Goal: Information Seeking & Learning: Learn about a topic

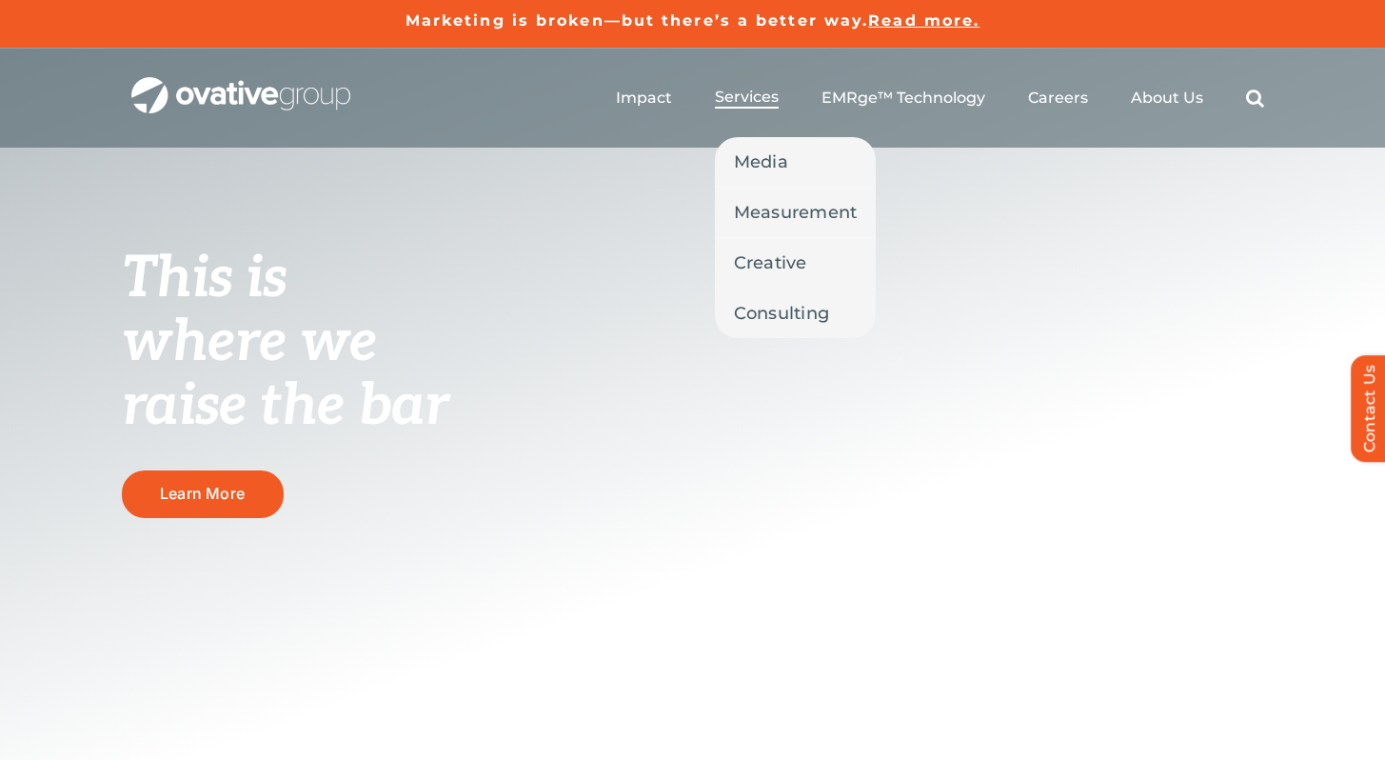
click at [742, 101] on span "Services" at bounding box center [747, 97] width 64 height 19
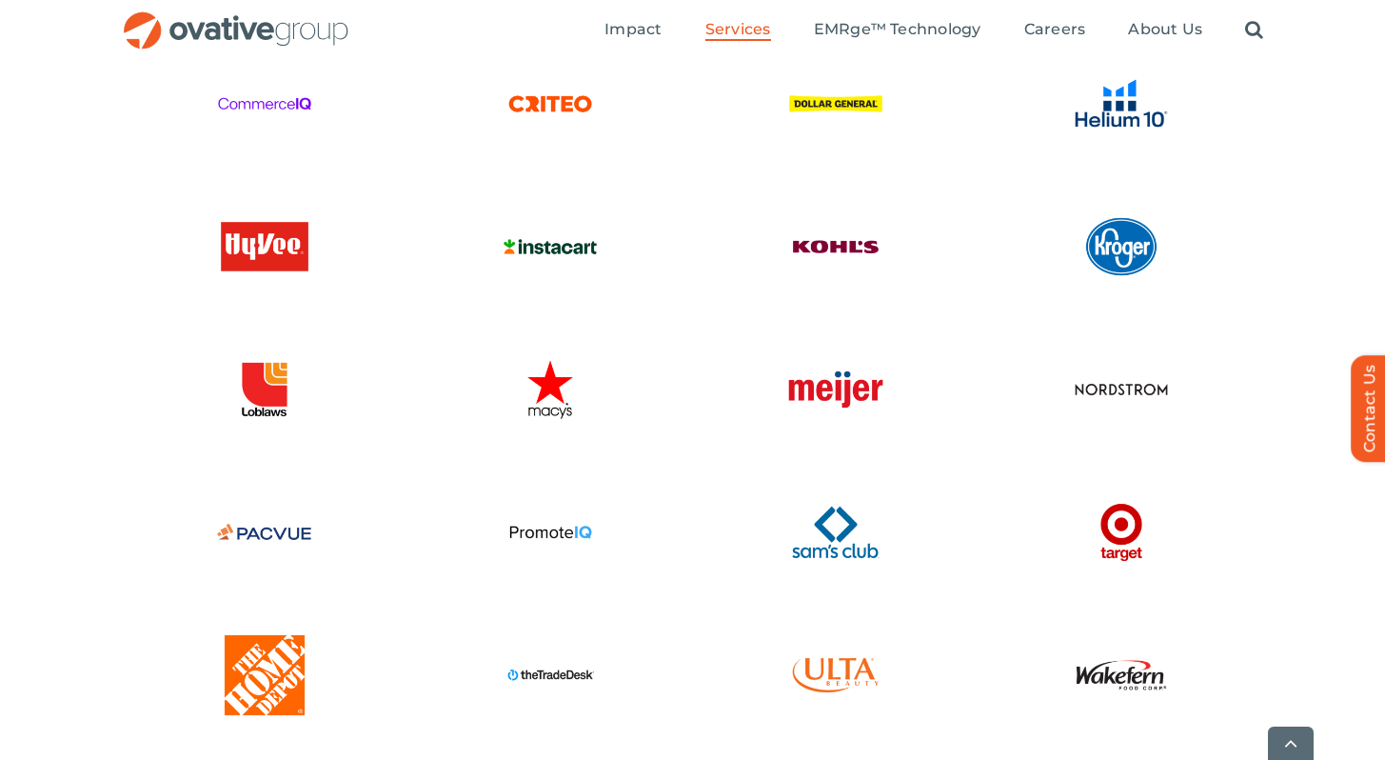
scroll to position [4761, 0]
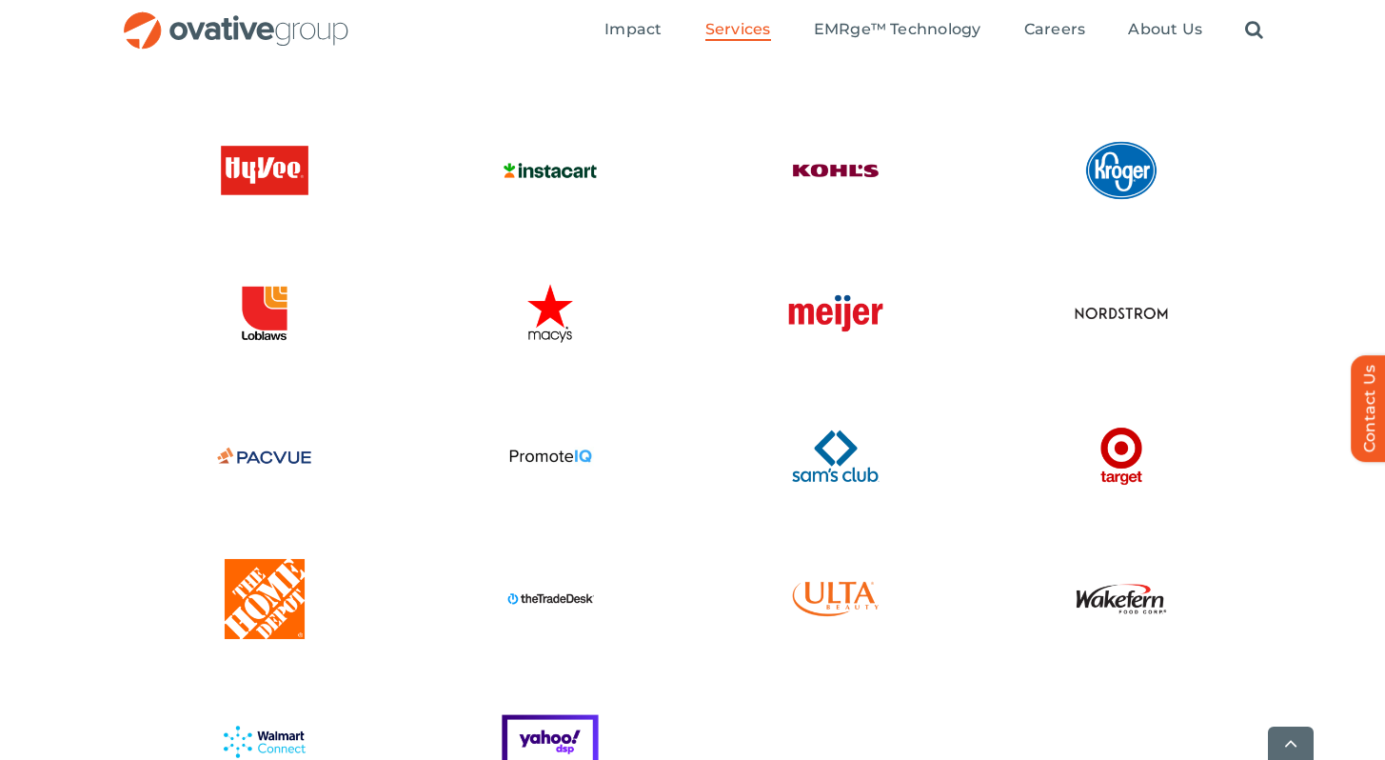
click at [835, 561] on img at bounding box center [835, 598] width 105 height 105
click at [835, 585] on img at bounding box center [835, 598] width 105 height 105
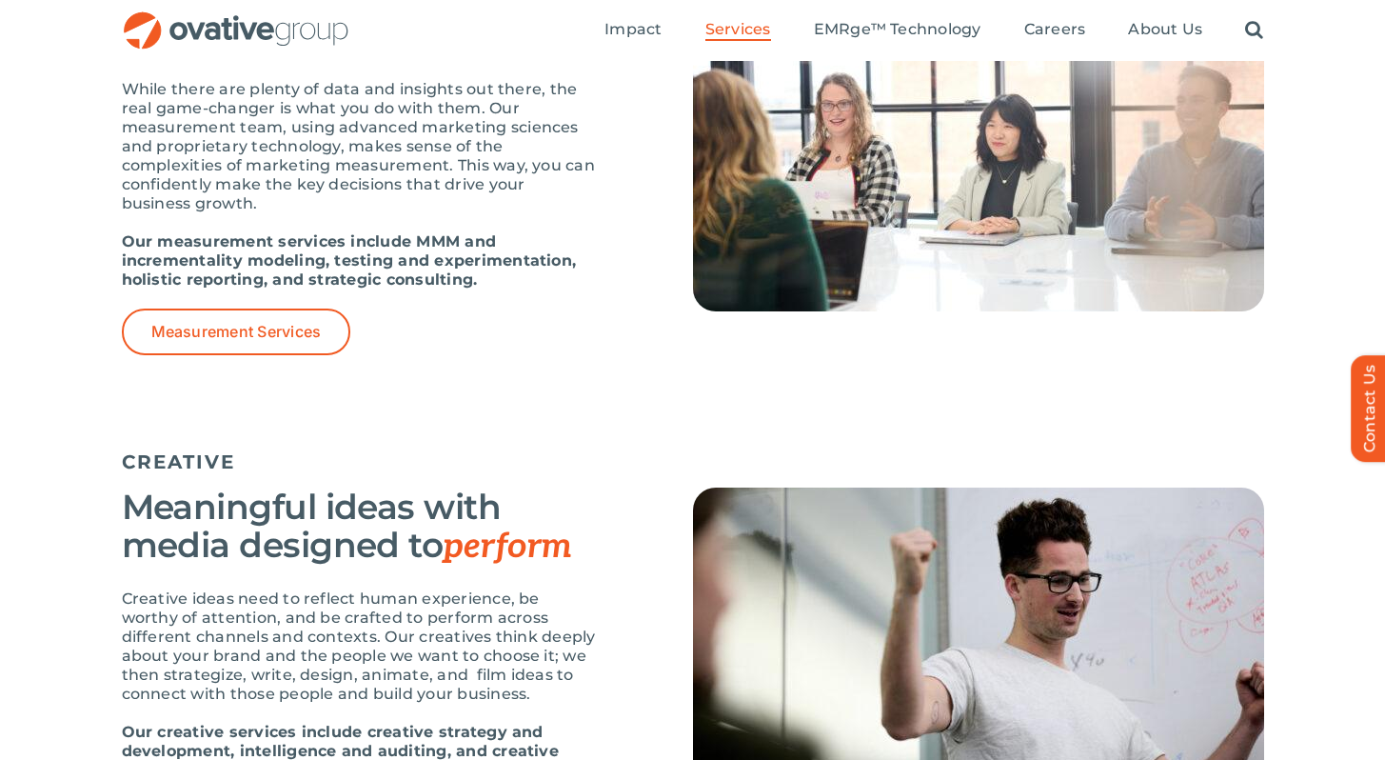
scroll to position [1750, 0]
